Goal: Information Seeking & Learning: Learn about a topic

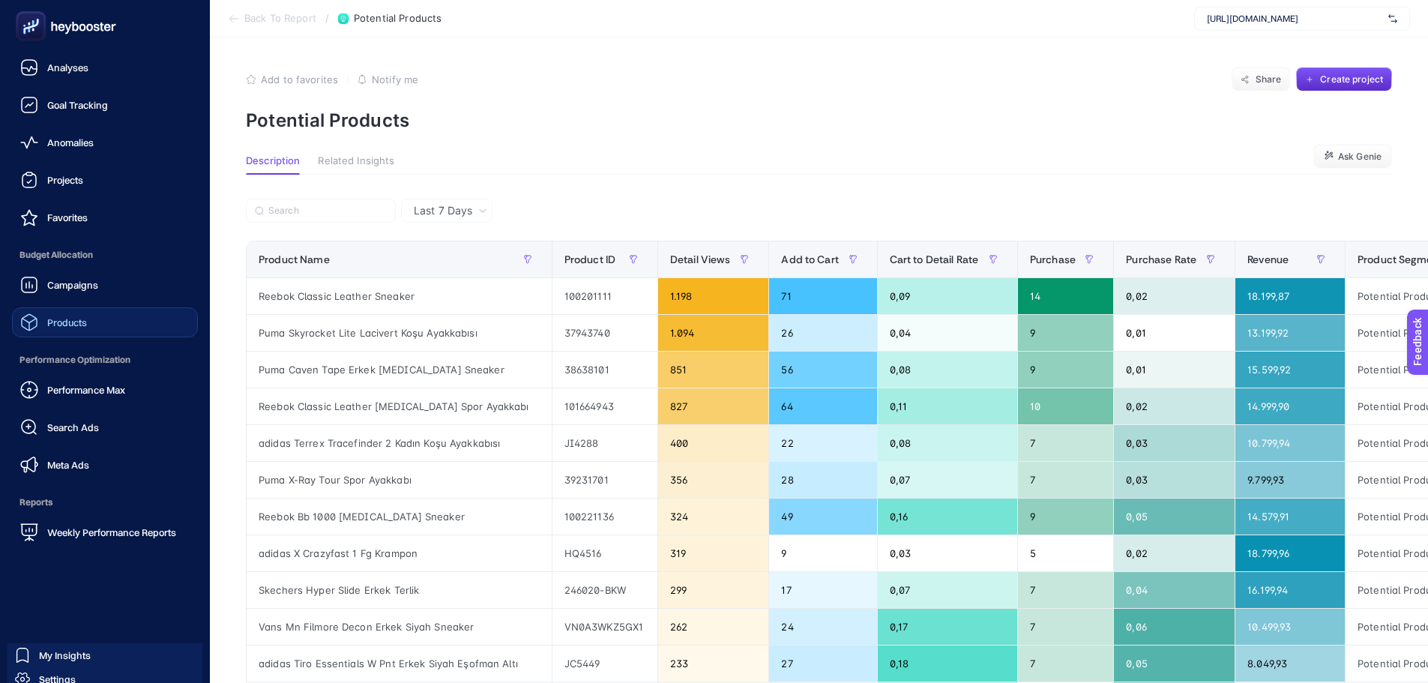
click at [76, 329] on div "Products" at bounding box center [53, 322] width 67 height 18
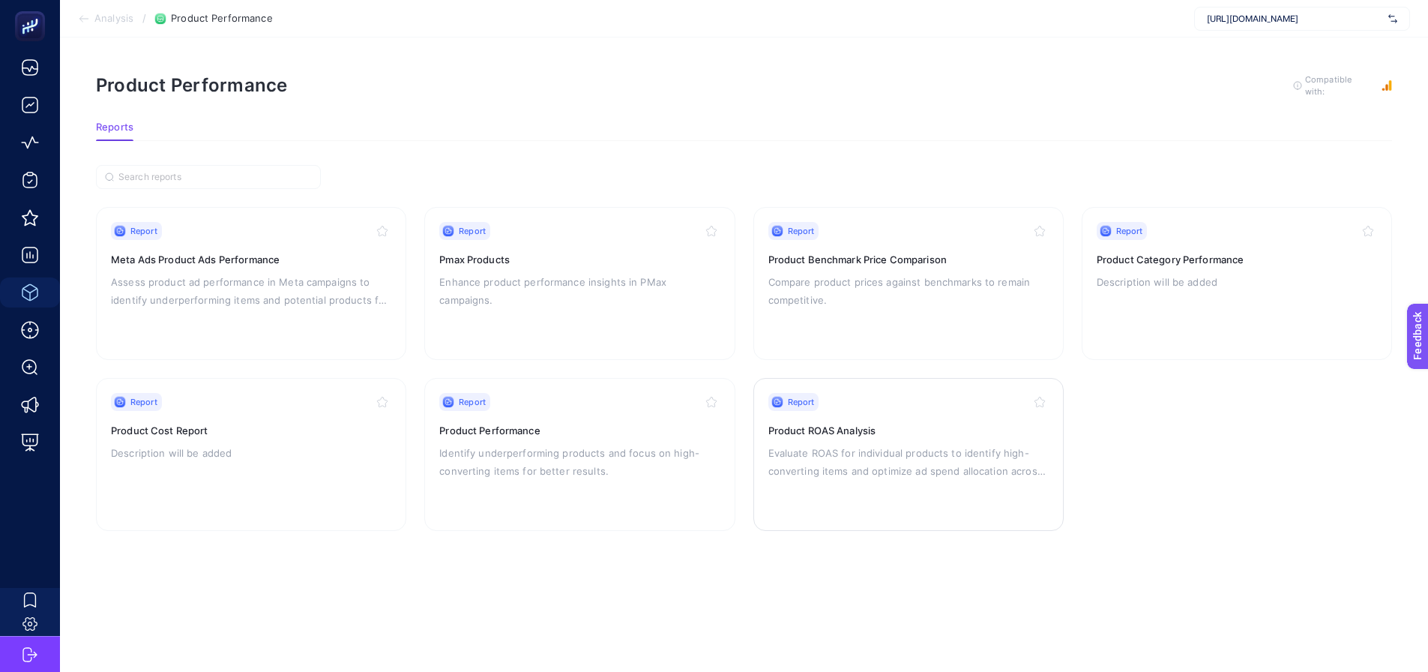
click at [857, 444] on p "Evaluate ROAS for individual products to identify high-converting items and opt…" at bounding box center [908, 462] width 280 height 36
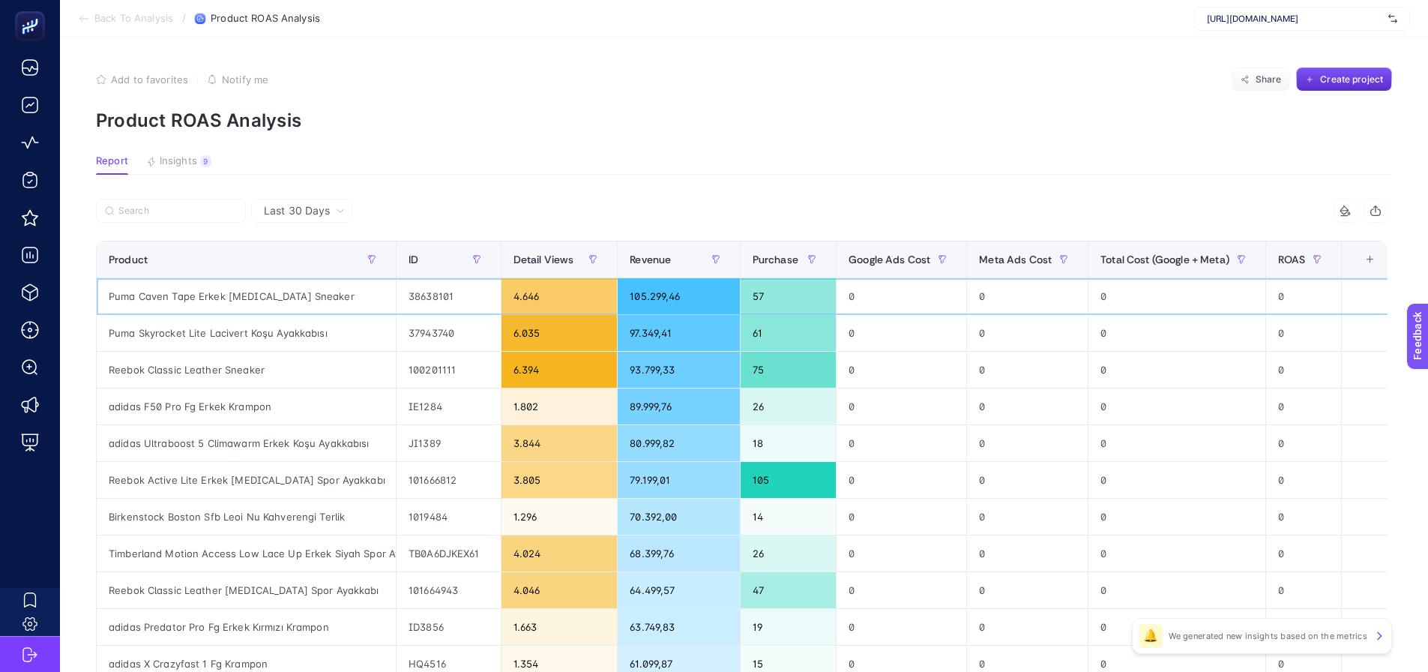
click at [443, 300] on div "38638101" at bounding box center [448, 296] width 104 height 36
copy div "38638101"
click at [441, 292] on div "38638101" at bounding box center [448, 296] width 104 height 36
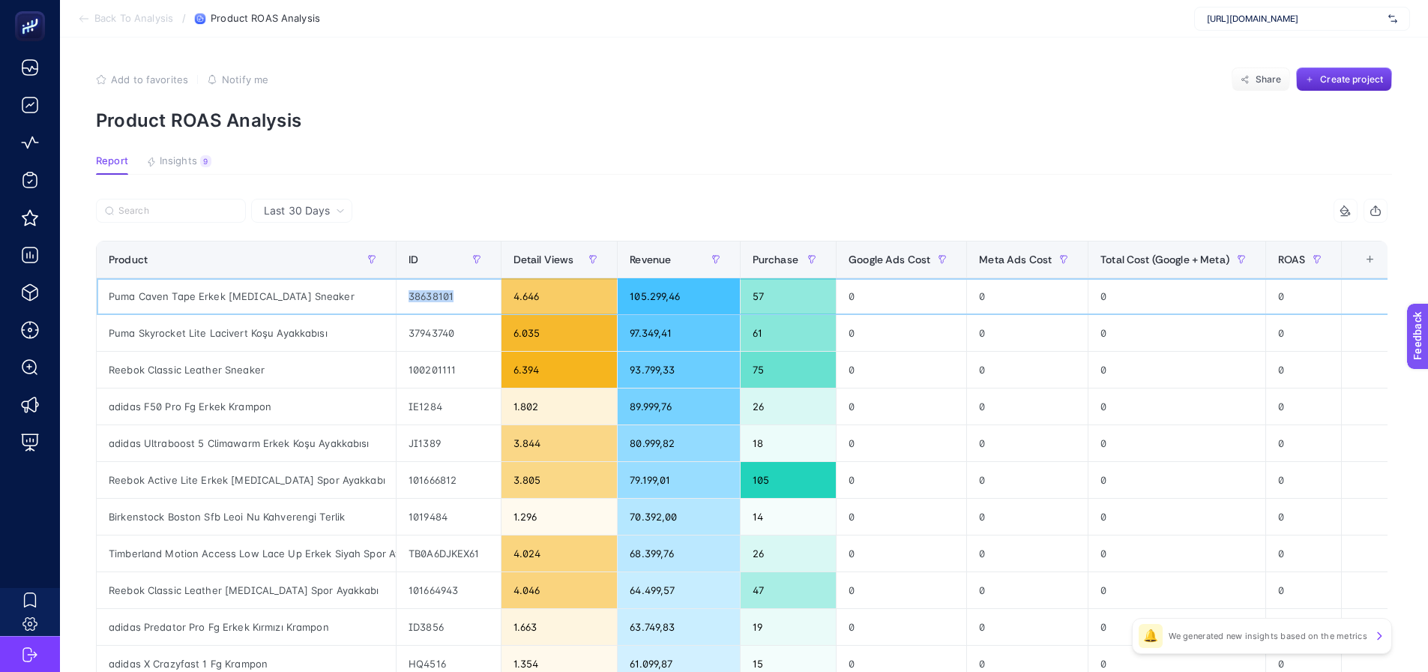
copy div "38638101"
click at [448, 300] on div "38638101" at bounding box center [448, 296] width 104 height 36
drag, startPoint x: 461, startPoint y: 297, endPoint x: 413, endPoint y: 301, distance: 48.1
click at [413, 300] on div "38638101" at bounding box center [448, 296] width 104 height 36
copy div "38638101"
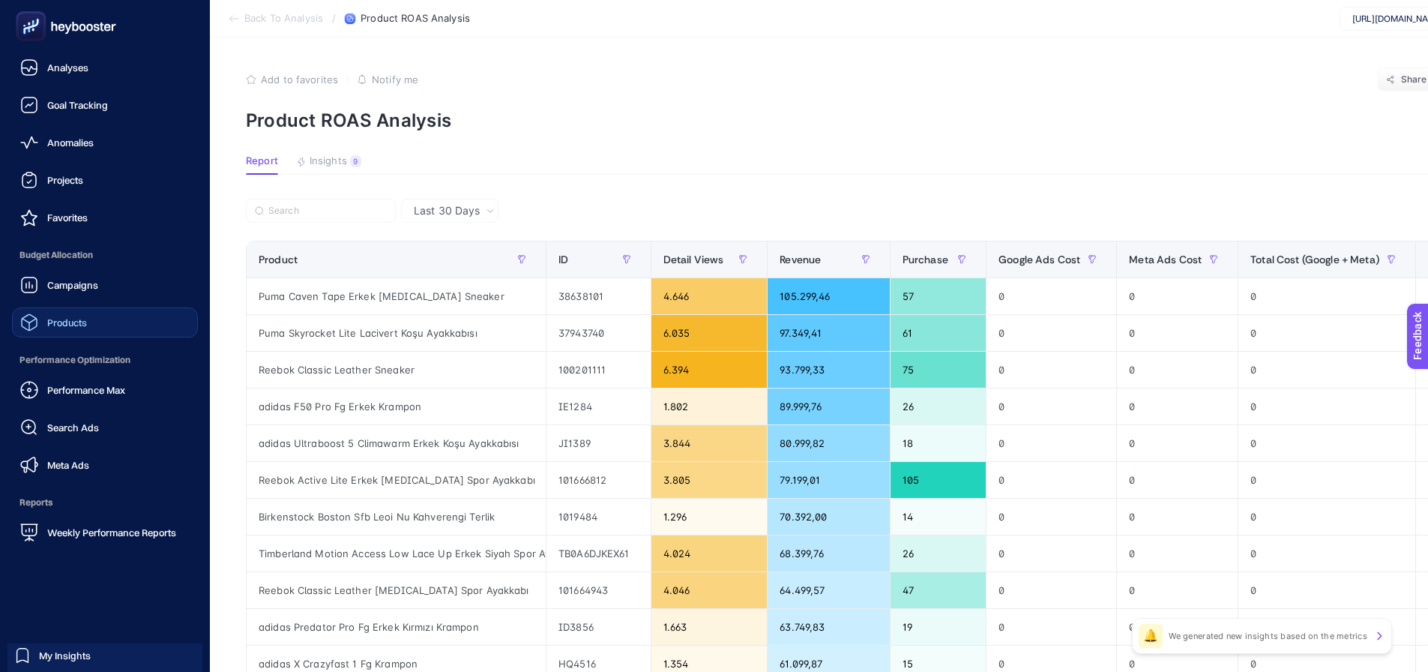
click at [62, 314] on div "Products" at bounding box center [53, 322] width 67 height 18
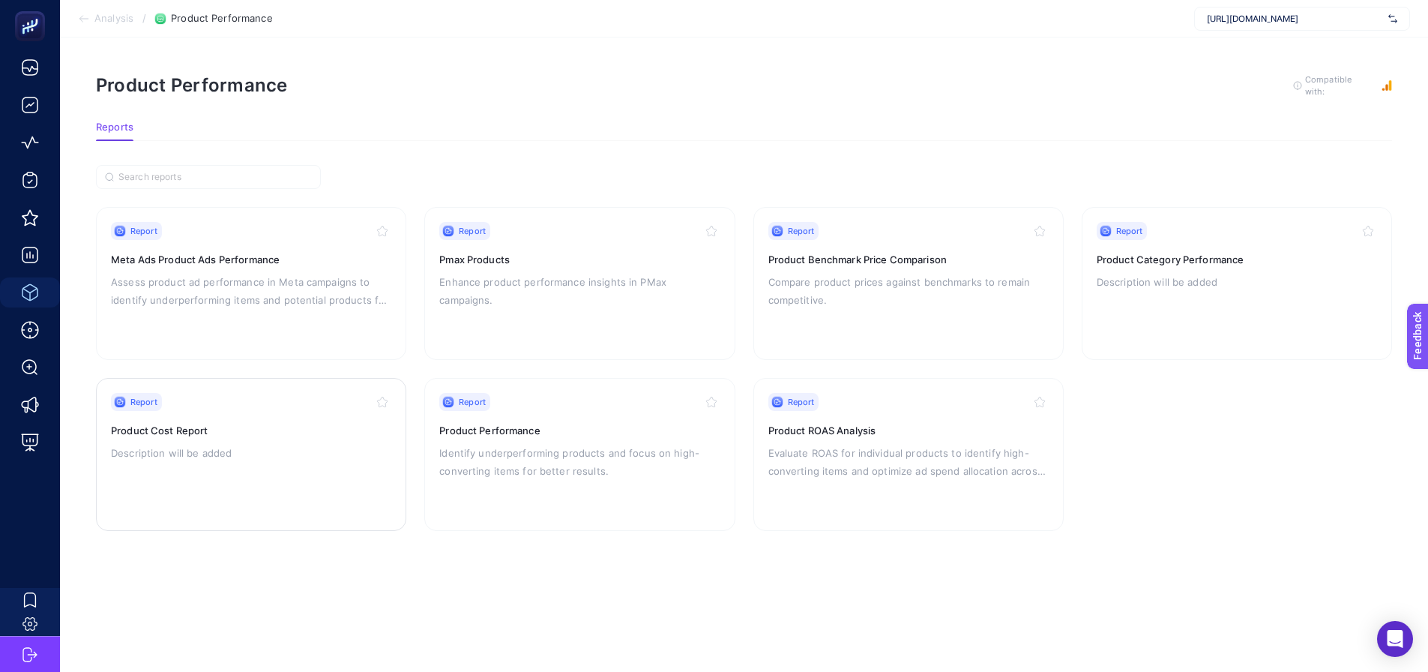
click at [265, 448] on p "Description will be added" at bounding box center [251, 453] width 280 height 18
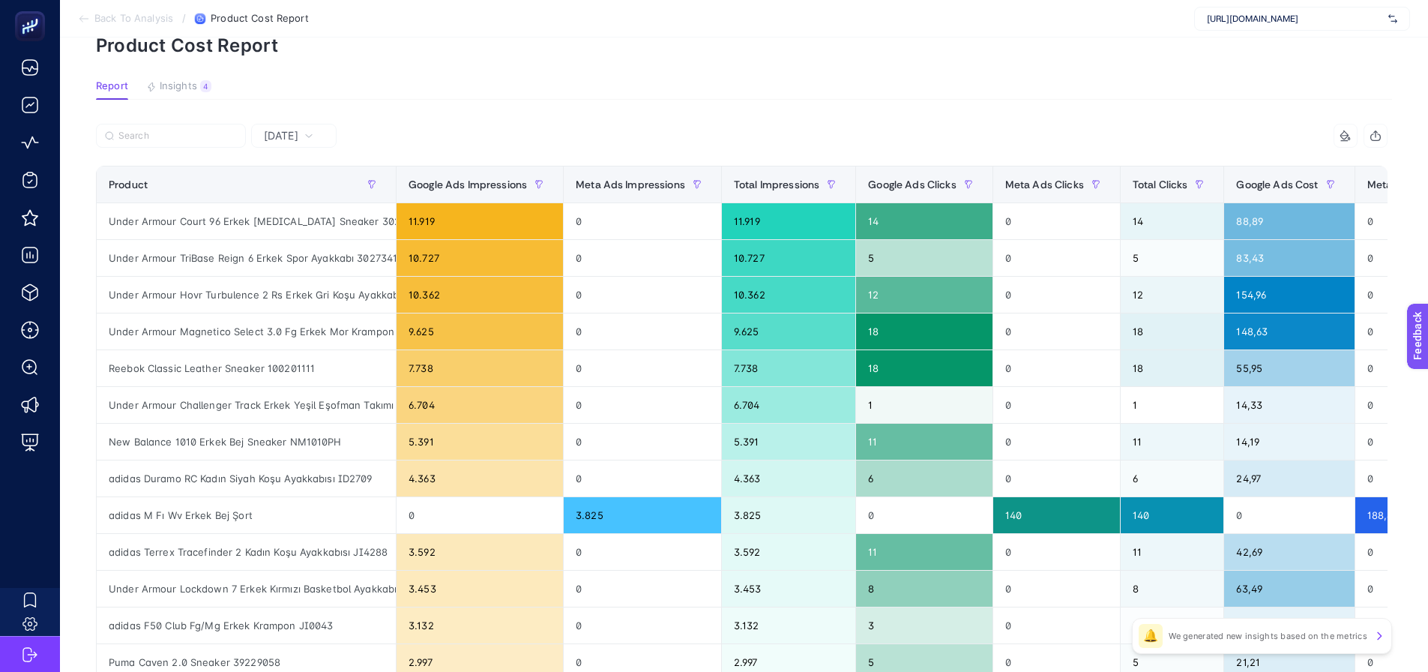
scroll to position [75, 0]
click at [967, 124] on div "9 items selected" at bounding box center [1065, 136] width 646 height 24
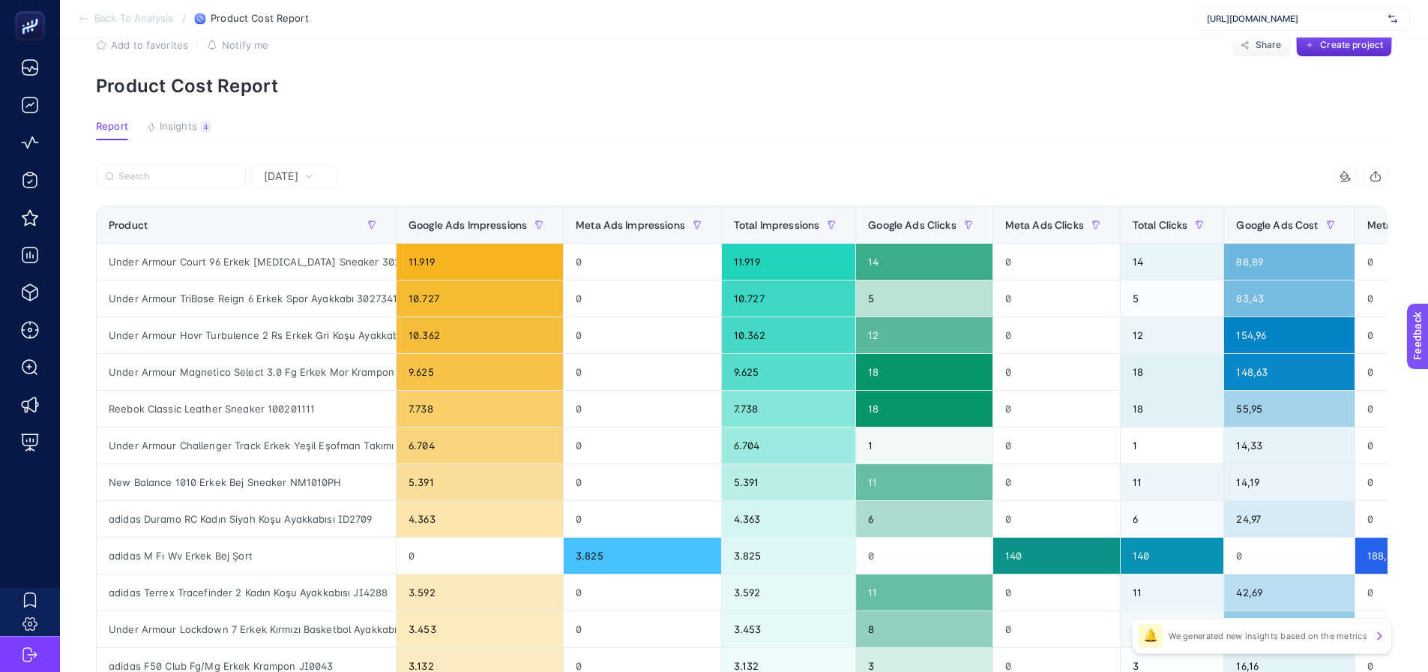
scroll to position [0, 0]
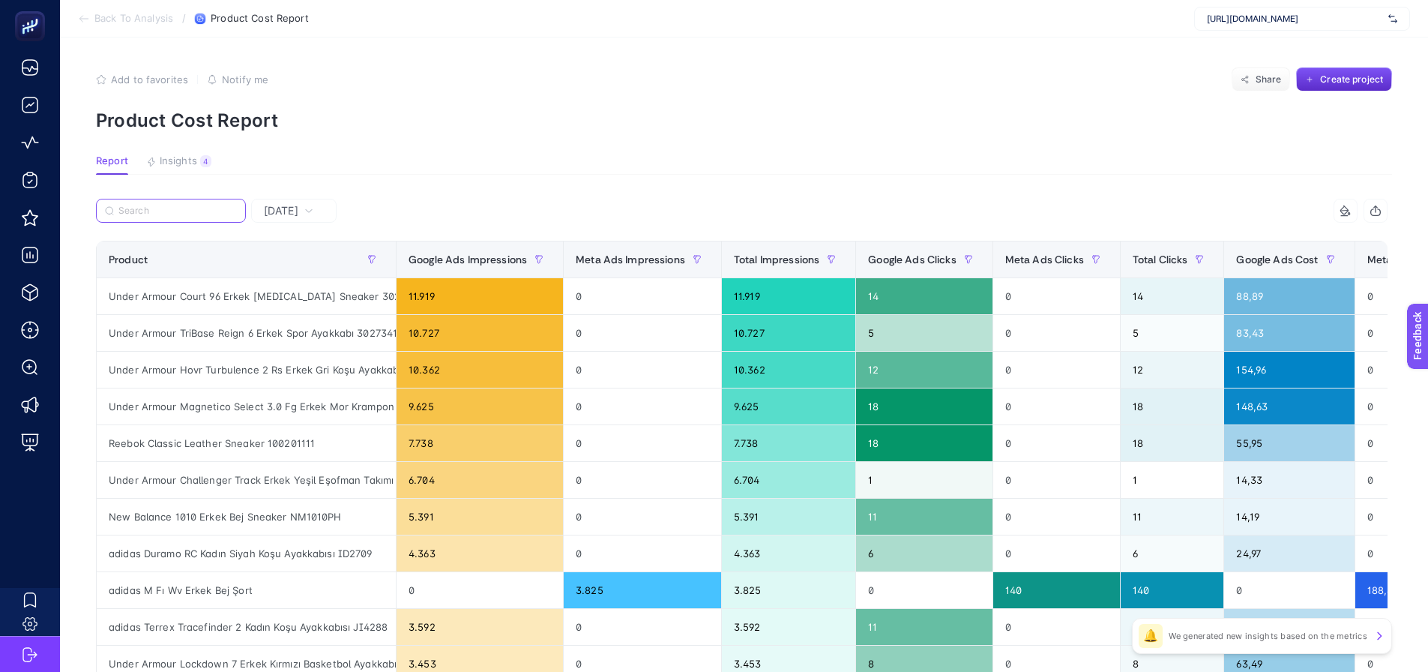
click at [141, 209] on input "Search" at bounding box center [177, 210] width 118 height 11
paste input "100000213"
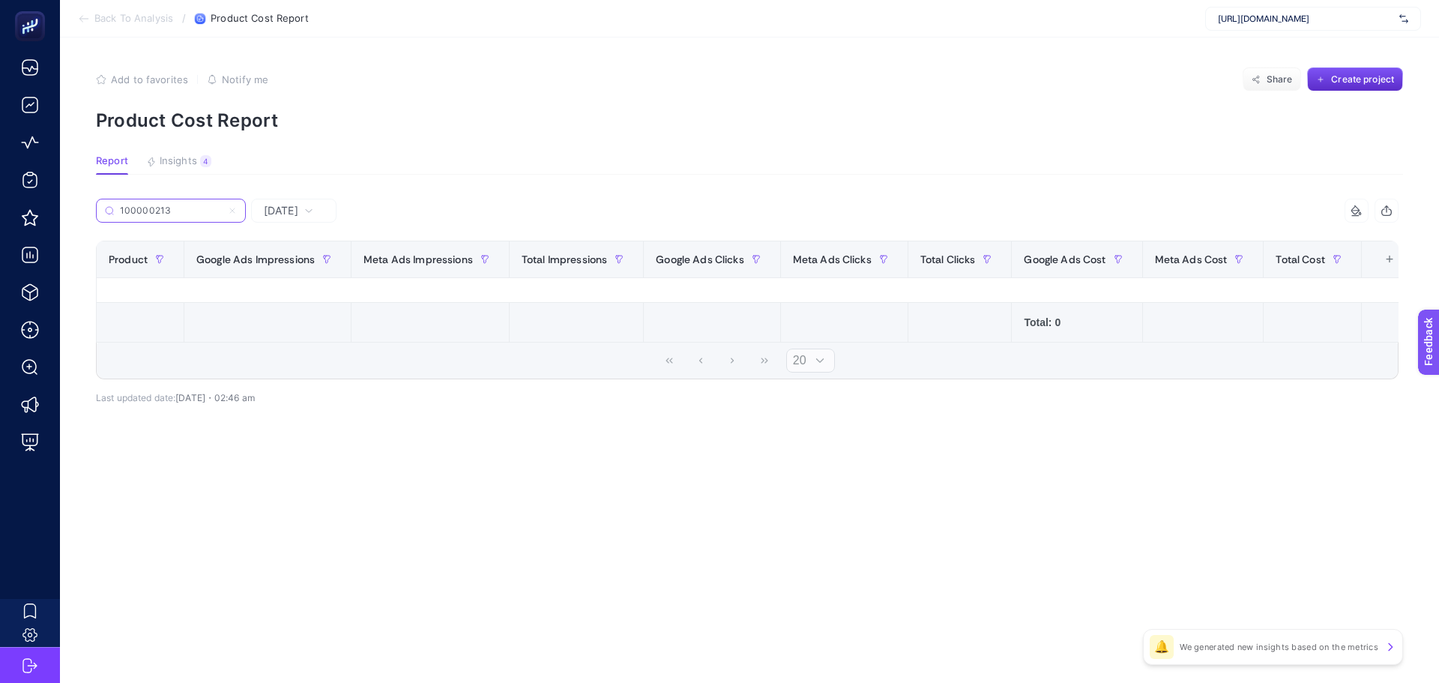
drag, startPoint x: 181, startPoint y: 209, endPoint x: 97, endPoint y: 213, distance: 84.0
click at [97, 212] on label "100000213" at bounding box center [171, 211] width 150 height 24
type input "100000213"
click at [235, 208] on icon at bounding box center [232, 210] width 9 height 9
click at [222, 208] on input "100000213" at bounding box center [171, 210] width 102 height 11
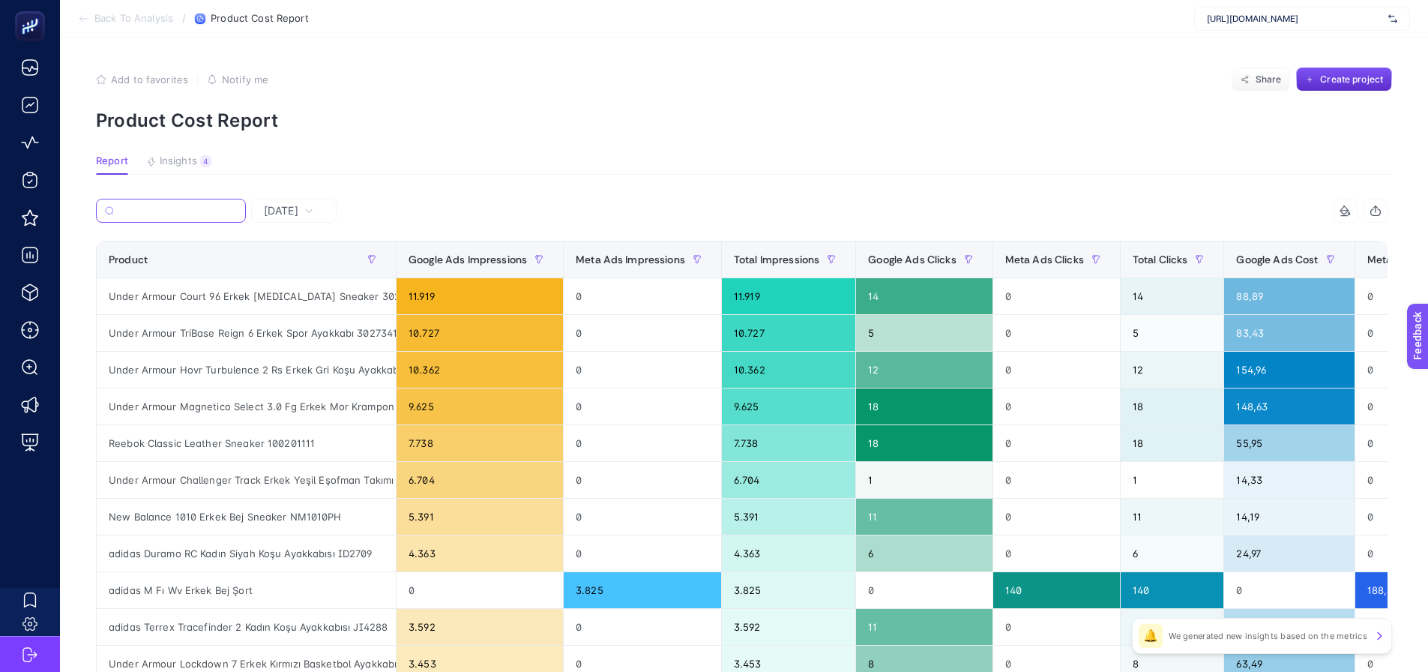
click at [156, 212] on input "Search" at bounding box center [178, 210] width 117 height 11
paste input "40040302"
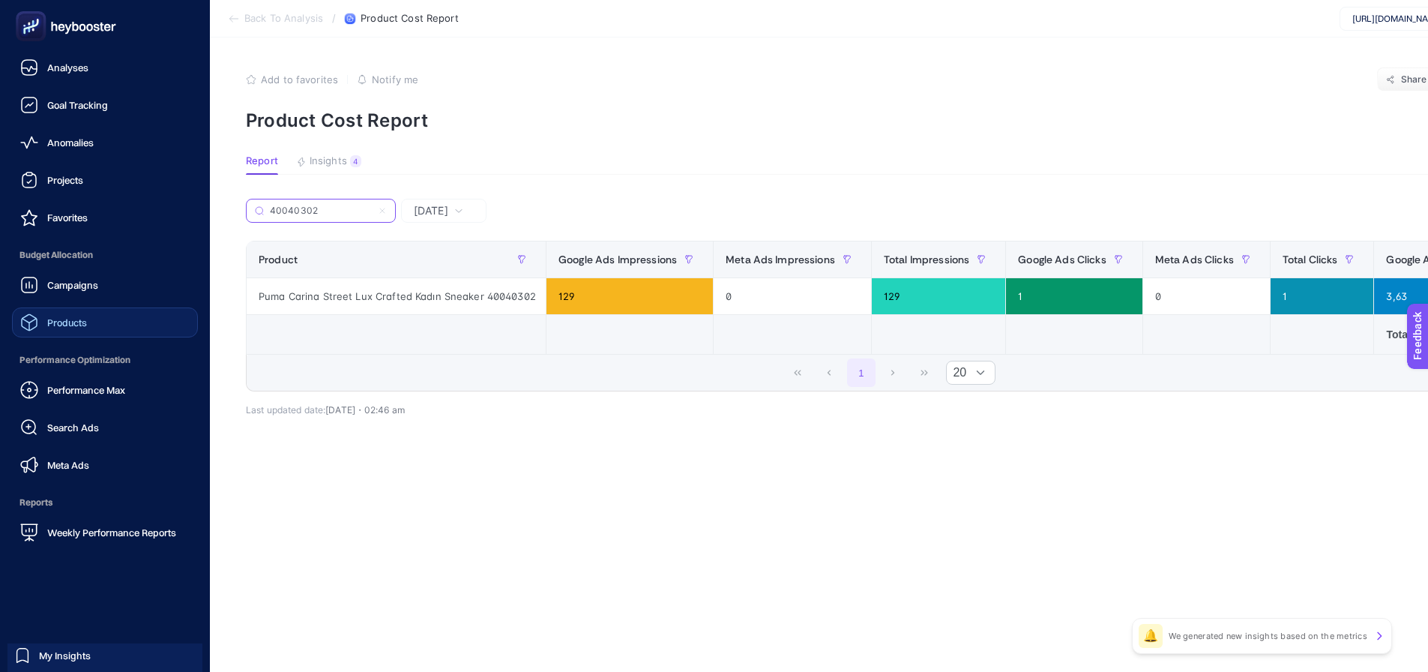
type input "40040302"
click at [91, 333] on link "Products" at bounding box center [105, 322] width 186 height 30
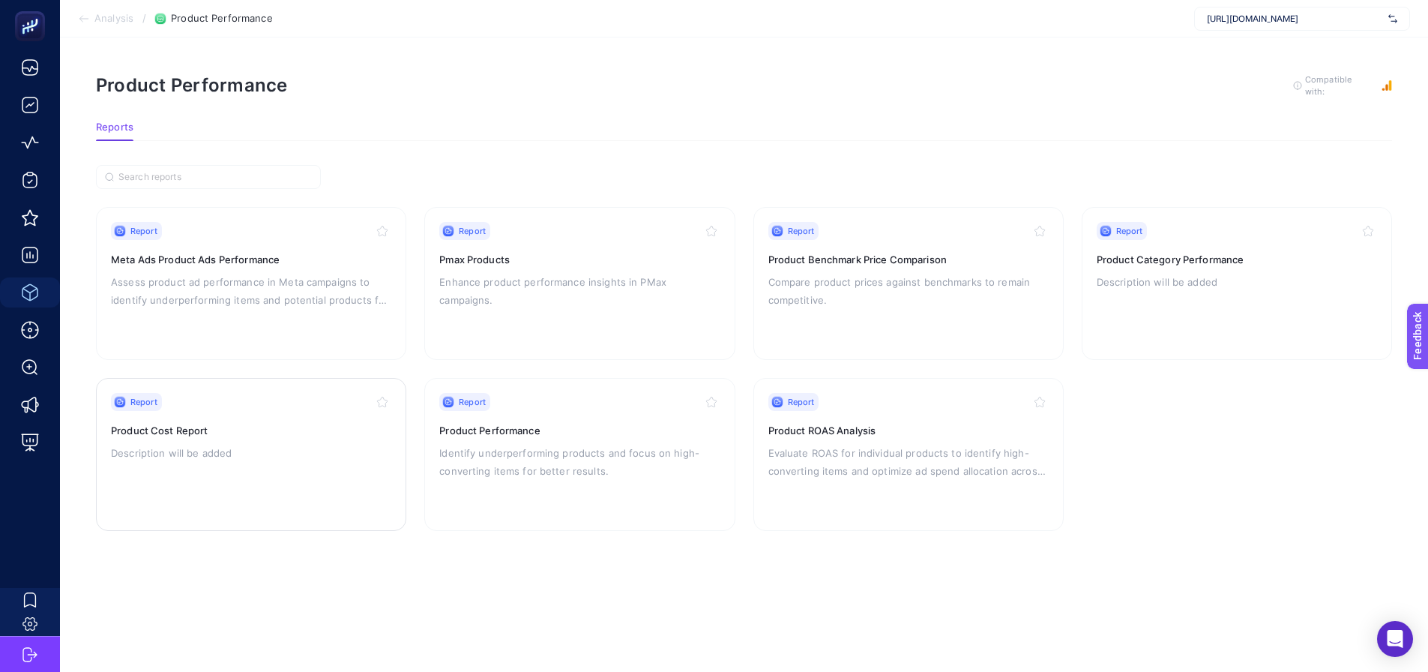
click at [260, 420] on div "Report Product Cost Report Description will be added" at bounding box center [251, 454] width 280 height 123
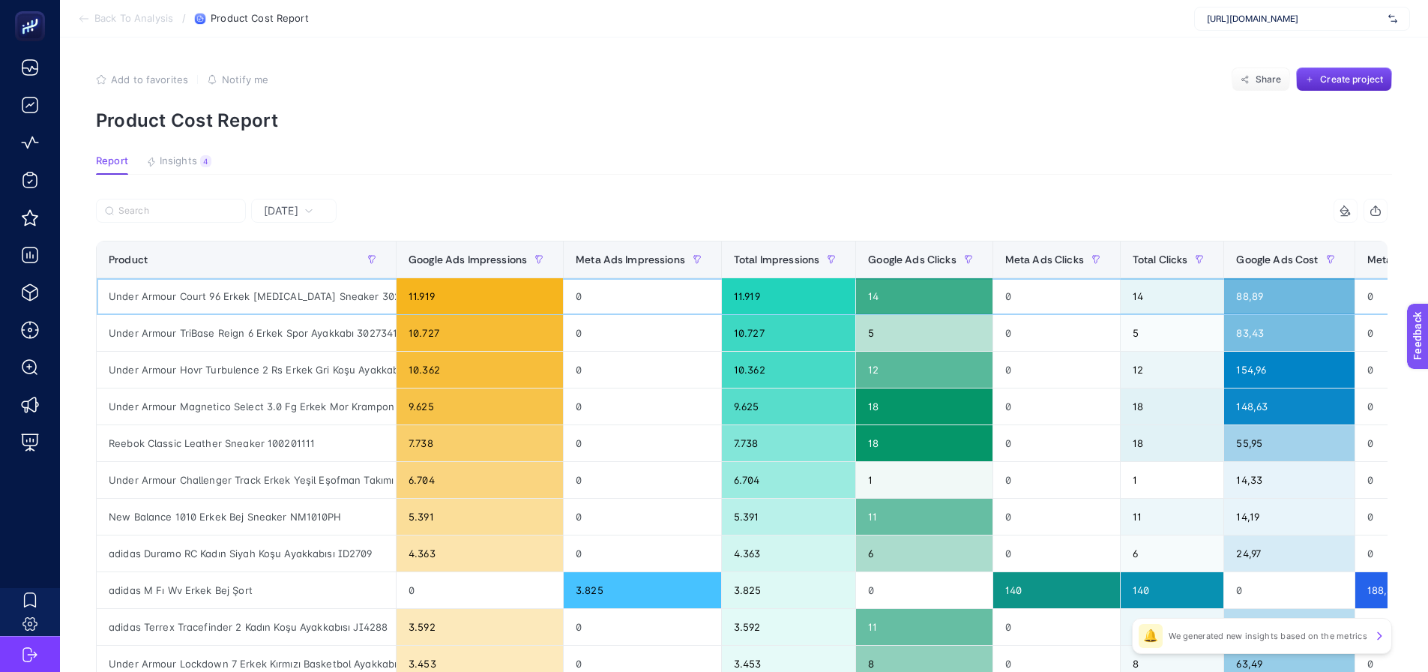
click at [256, 311] on div "Under Armour Court 96 Erkek [MEDICAL_DATA] Sneaker 3028633-101" at bounding box center [246, 296] width 299 height 36
click at [251, 300] on div "Under Armour Court 96 Erkek [MEDICAL_DATA] Sneaker 3028633-101" at bounding box center [246, 296] width 299 height 36
click at [188, 298] on div "Under Armour Court 96 Erkek [MEDICAL_DATA] Sneaker 3028633-101" at bounding box center [246, 296] width 299 height 36
drag, startPoint x: 114, startPoint y: 299, endPoint x: 320, endPoint y: 302, distance: 206.1
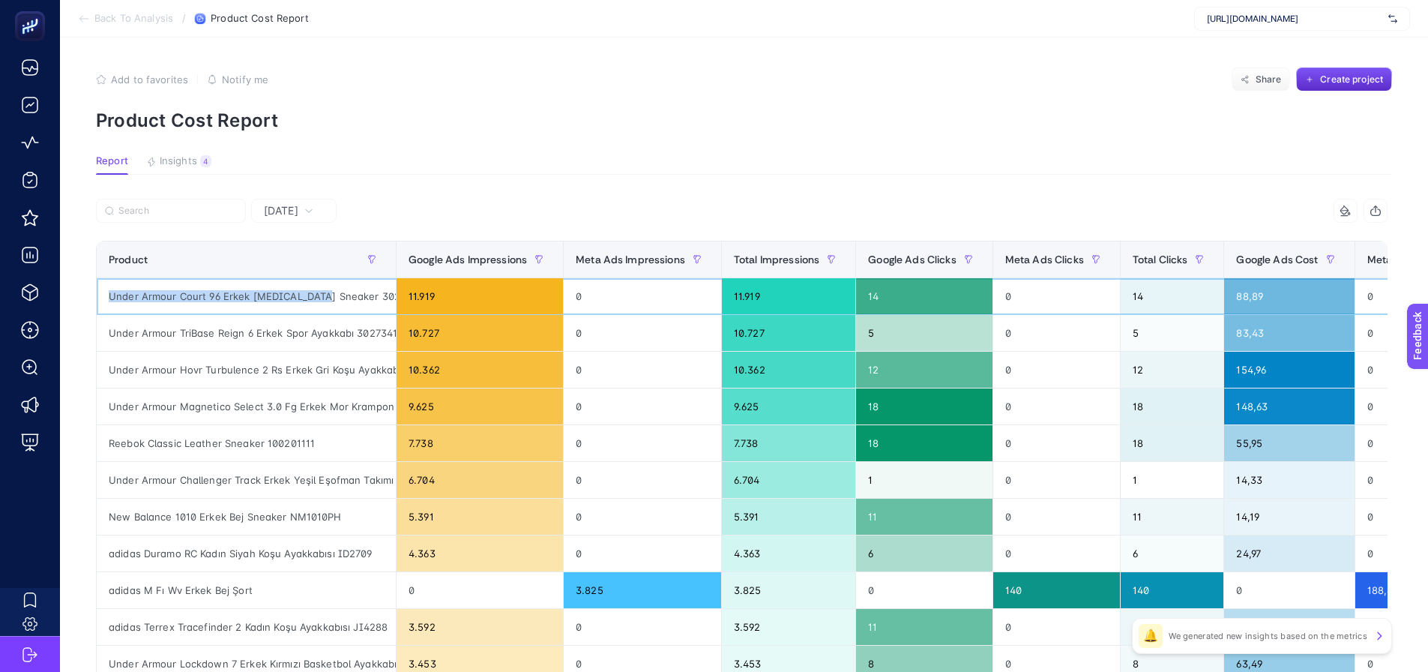
click at [320, 302] on div "Under Armour Court 96 Erkek [MEDICAL_DATA] Sneaker 3028633-101" at bounding box center [246, 296] width 299 height 36
copy div "Under Armour Court 96 Erkek [MEDICAL_DATA] Sneaker"
click at [184, 200] on label at bounding box center [171, 211] width 150 height 24
click at [184, 205] on input "Search" at bounding box center [177, 210] width 118 height 11
paste input "Under Armour Court 96 Erkek [MEDICAL_DATA] Sneaker"
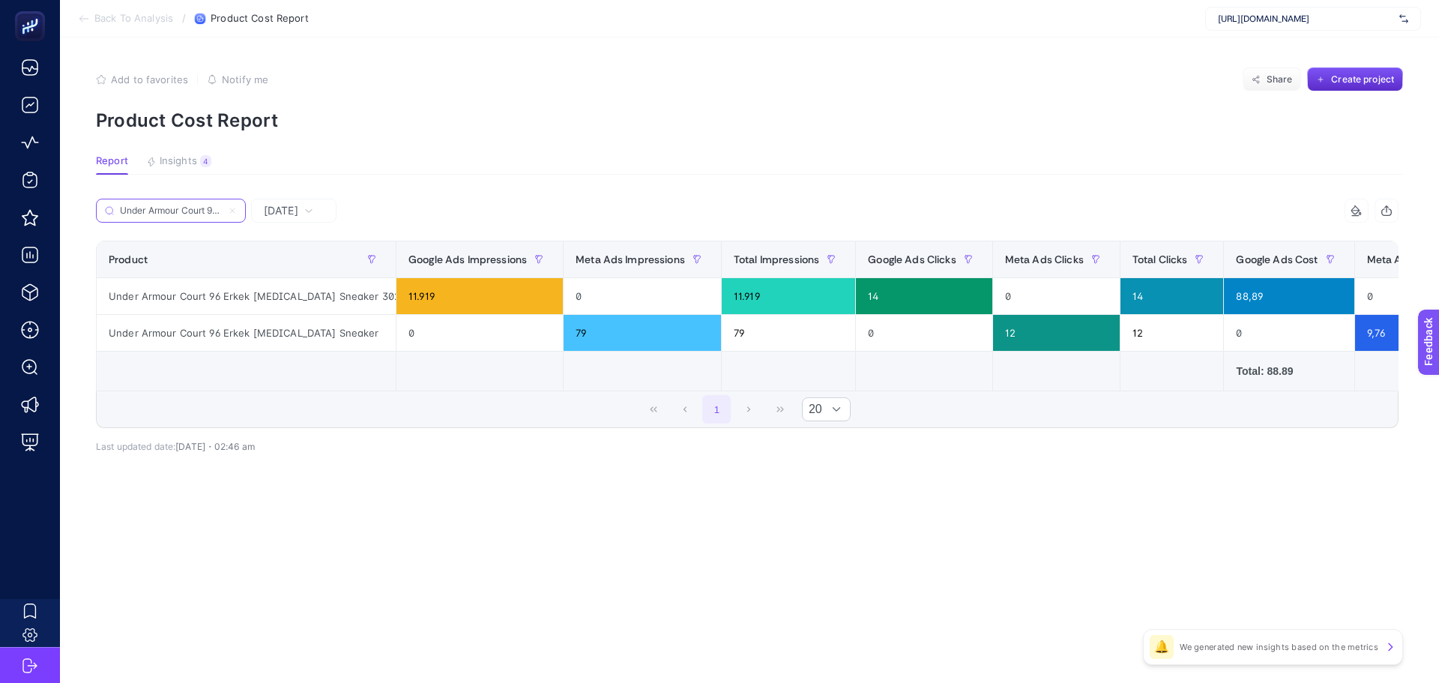
scroll to position [0, 93]
type input "Under Armour Court 96 Erkek [MEDICAL_DATA] Sneaker"
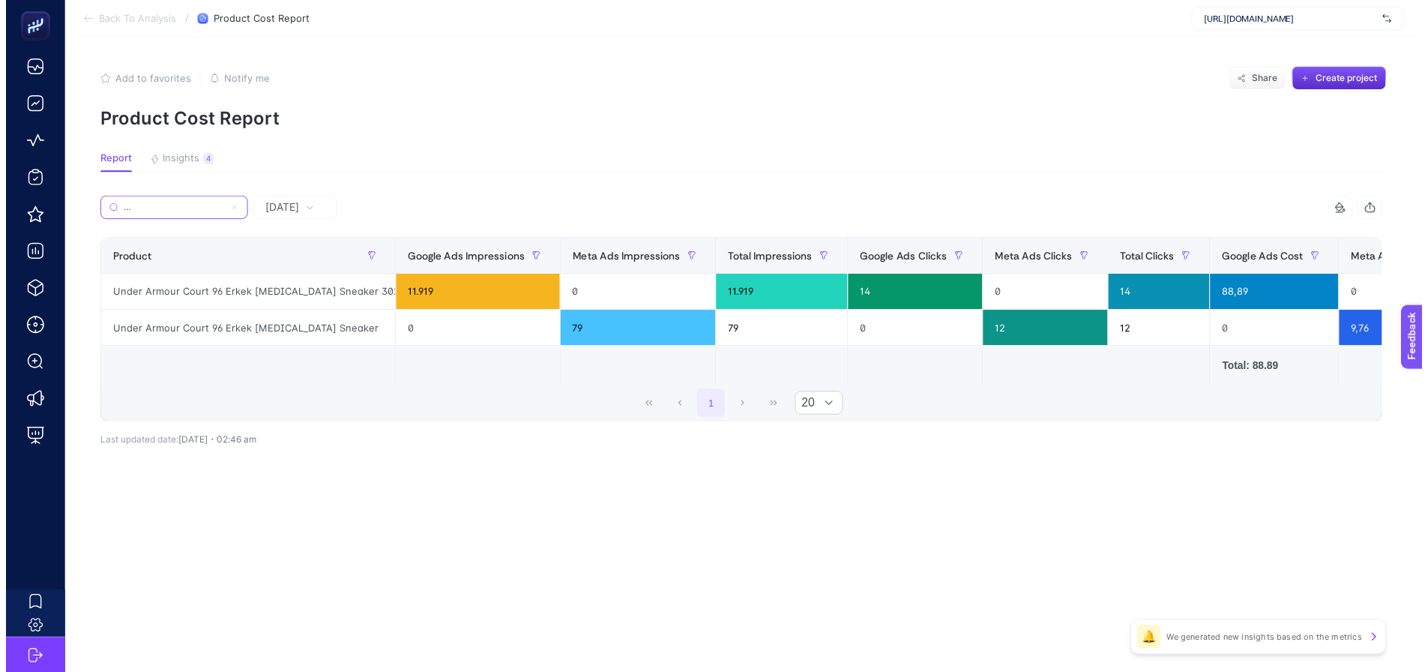
scroll to position [0, 0]
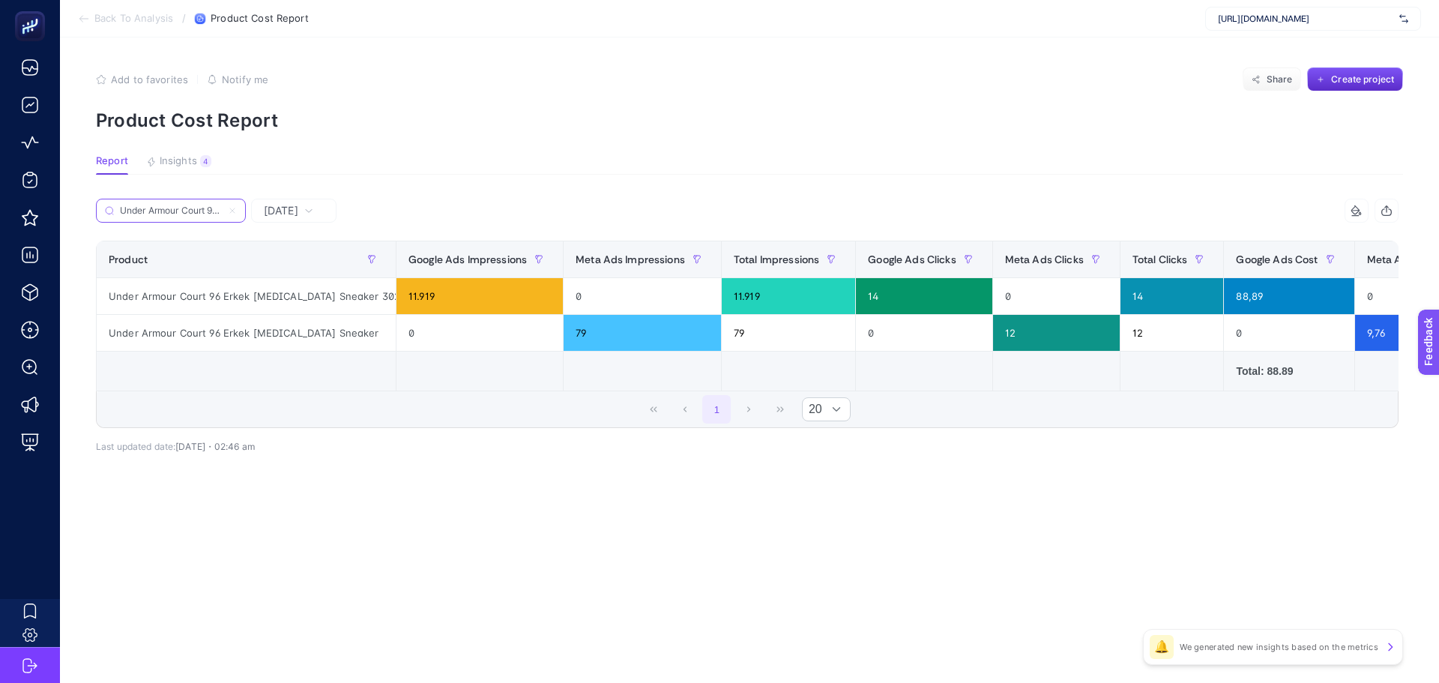
click at [234, 210] on icon at bounding box center [232, 210] width 9 height 9
click at [222, 210] on input "Under Armour Court 96 Erkek [MEDICAL_DATA] Sneaker" at bounding box center [171, 210] width 102 height 11
